Goal: Information Seeking & Learning: Learn about a topic

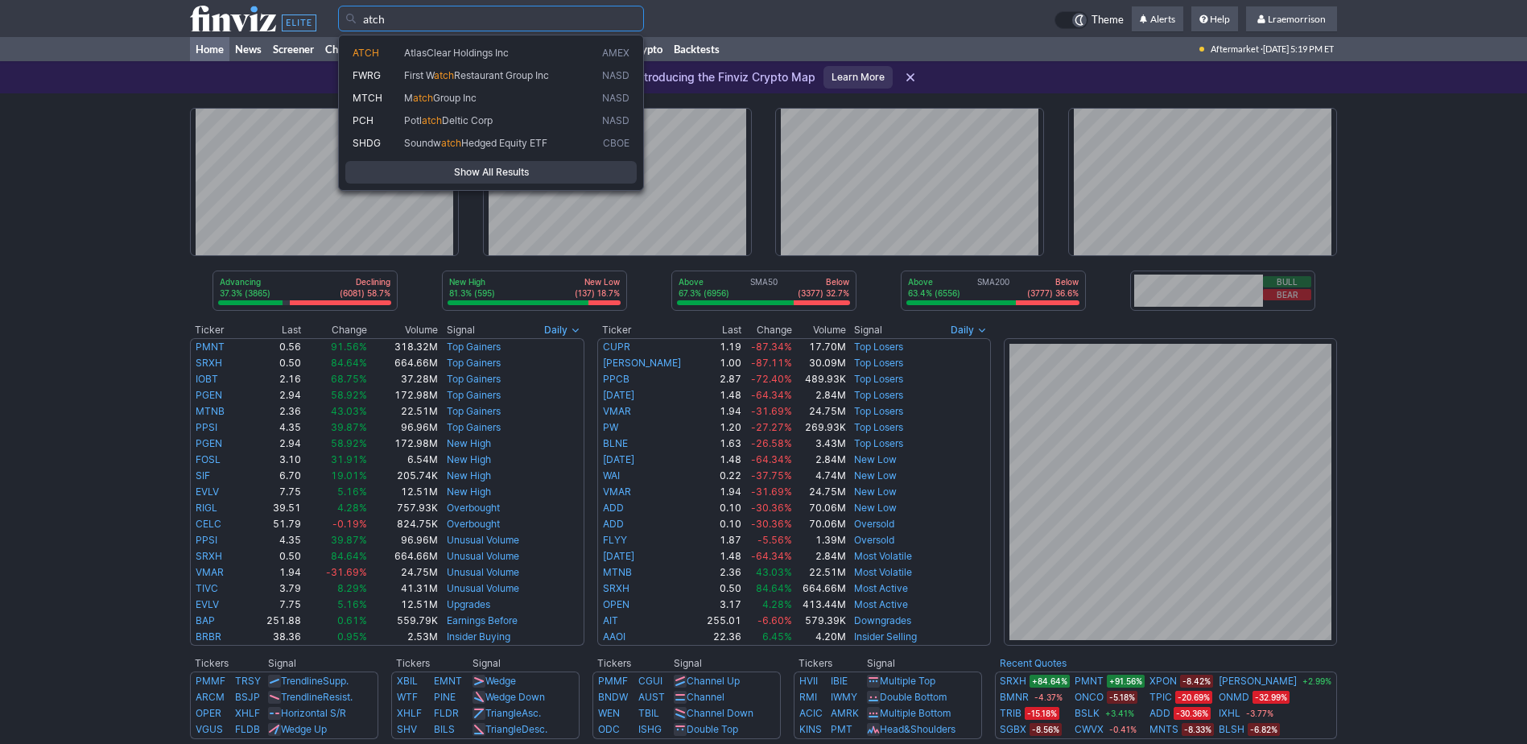
click at [456, 49] on span "AtlasClear Holdings Inc" at bounding box center [456, 53] width 105 height 12
type input "ATCH"
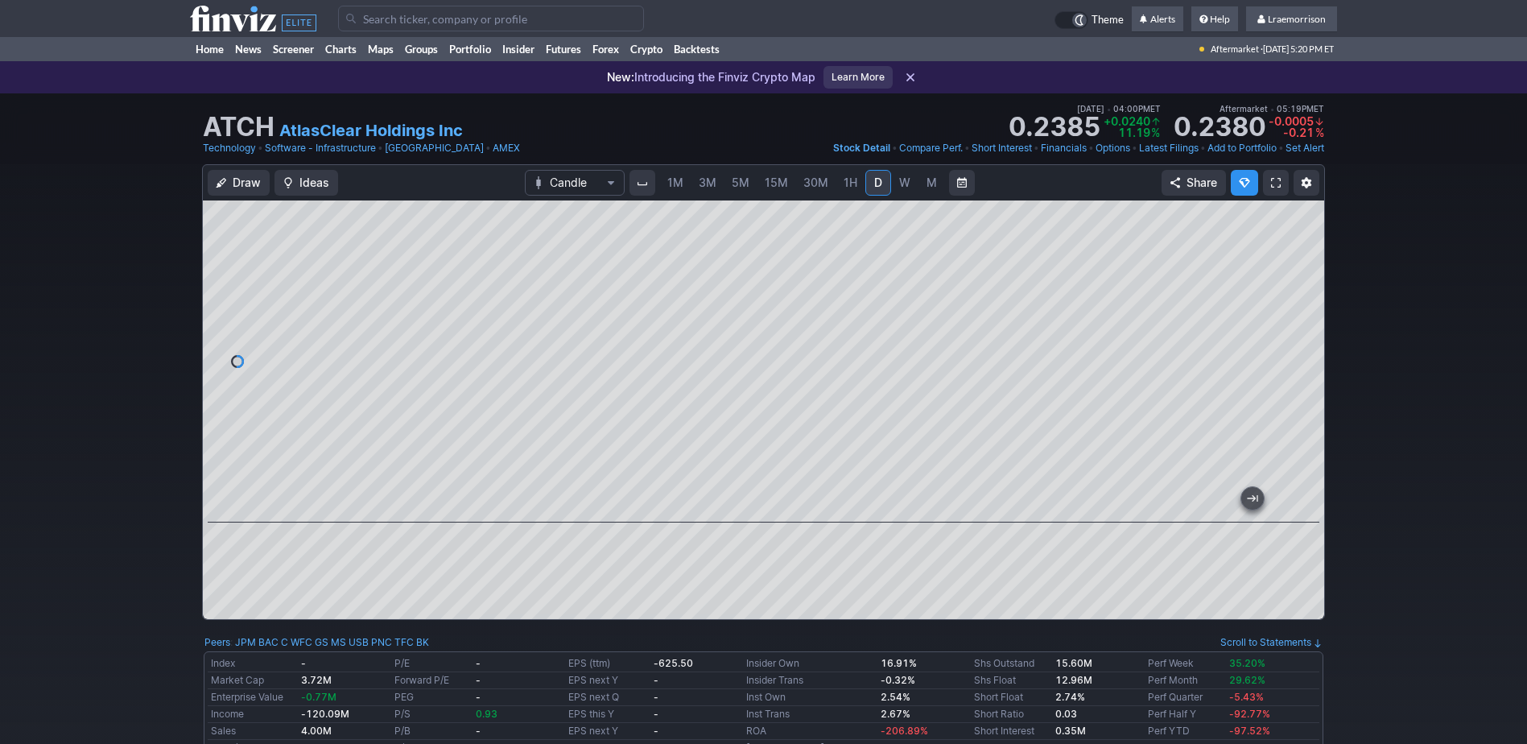
click at [672, 174] on link "1M" at bounding box center [675, 183] width 31 height 26
